Goal: Browse casually: Explore the website without a specific task or goal

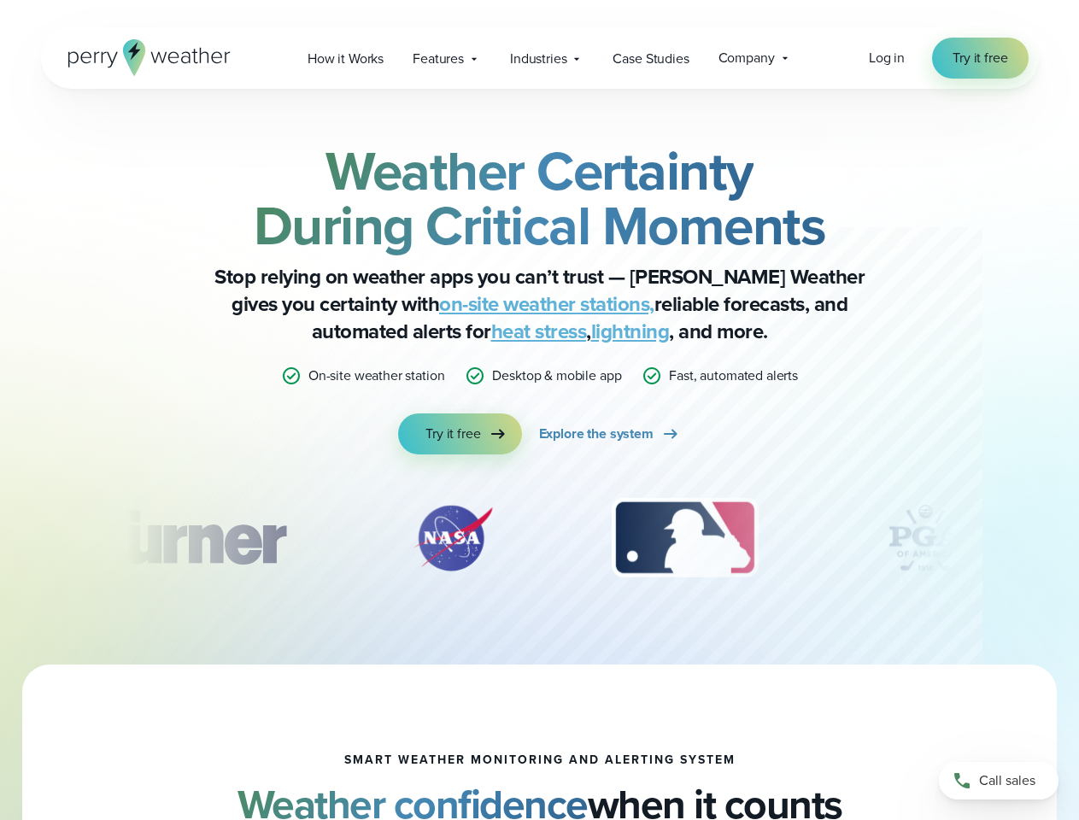
click at [539, 410] on div "Weather Certainty During Critical Moments Stop relying on weather apps you can’…" at bounding box center [539, 298] width 827 height 311
click at [539, 58] on span "Industries" at bounding box center [538, 59] width 56 height 20
click at [540, 538] on div "slideshow" at bounding box center [539, 537] width 827 height 85
click at [0, 538] on div "Weather Certainty During Critical Moments Stop relying on weather apps you can’…" at bounding box center [539, 377] width 1079 height 576
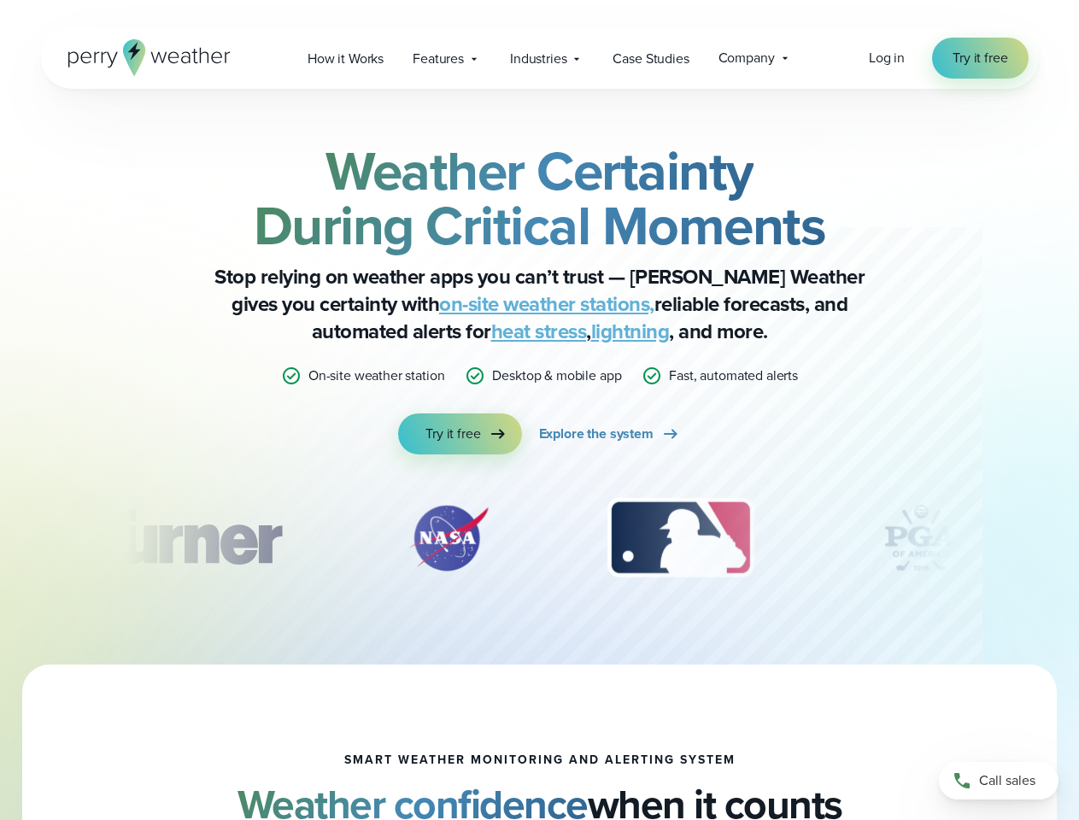
click at [0, 538] on div "Weather Certainty During Critical Moments Stop relying on weather apps you can’…" at bounding box center [539, 377] width 1079 height 576
